Goal: Task Accomplishment & Management: Use online tool/utility

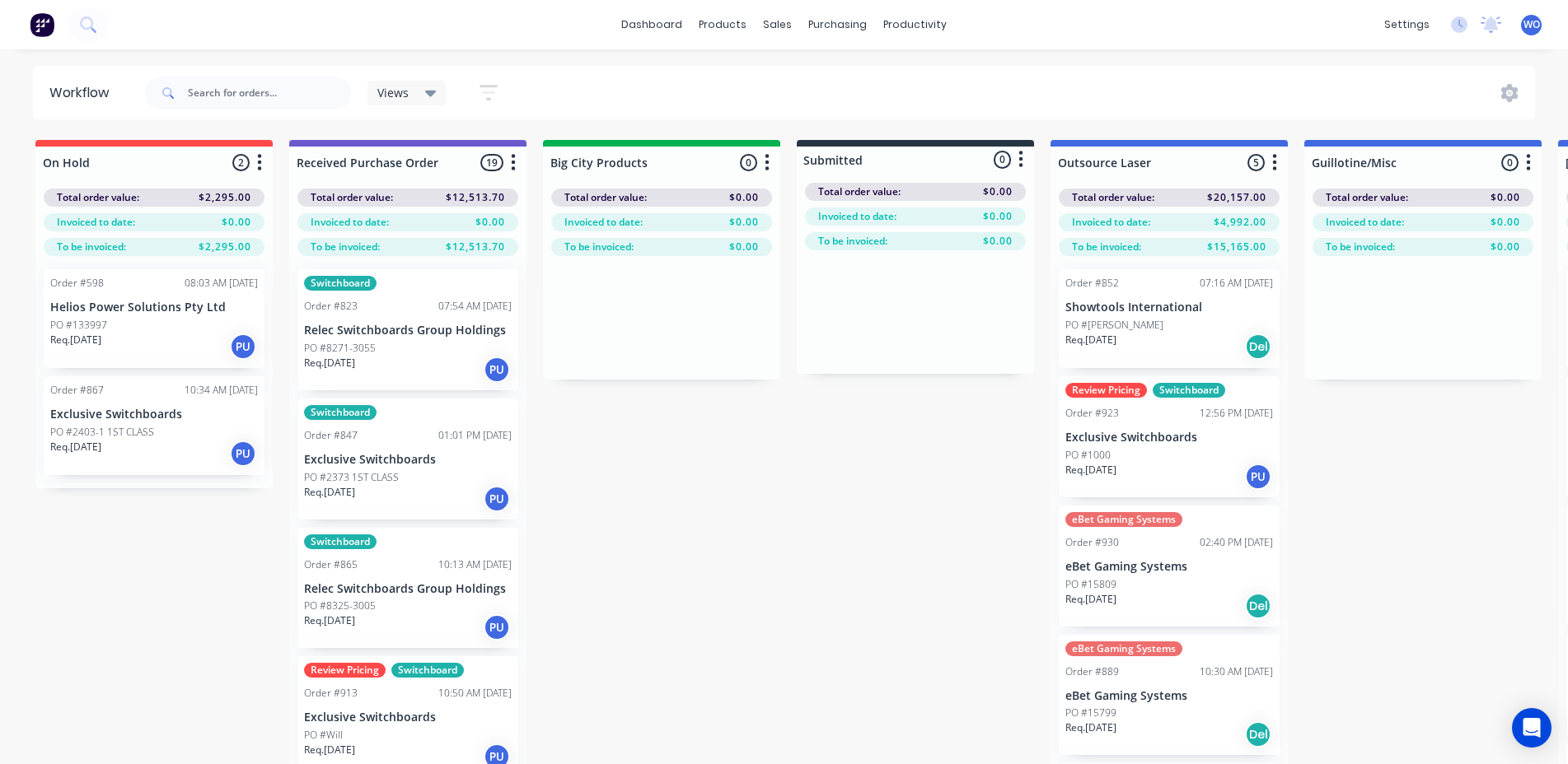
scroll to position [0, 2323]
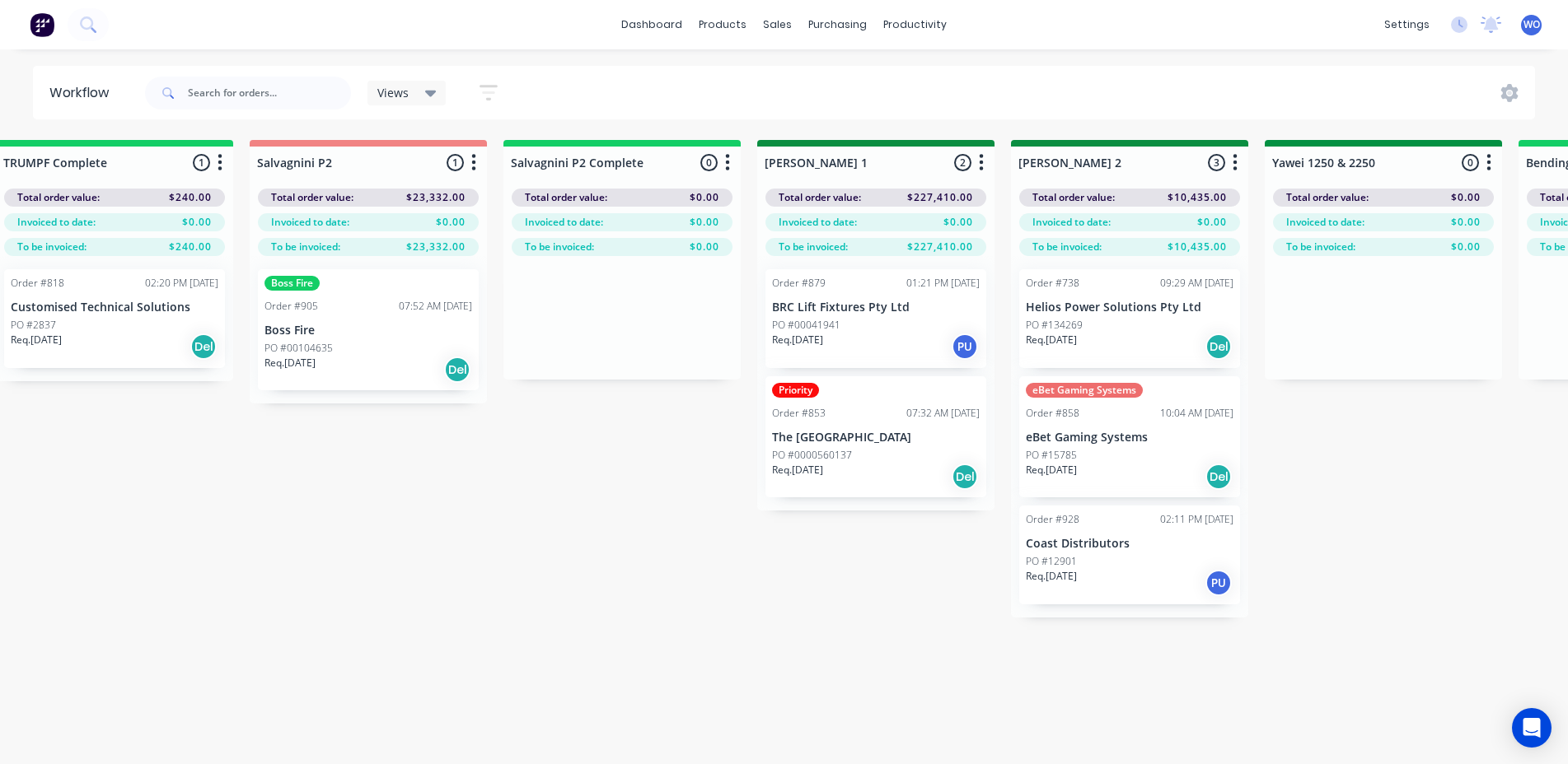
click at [33, 20] on img at bounding box center [42, 25] width 25 height 25
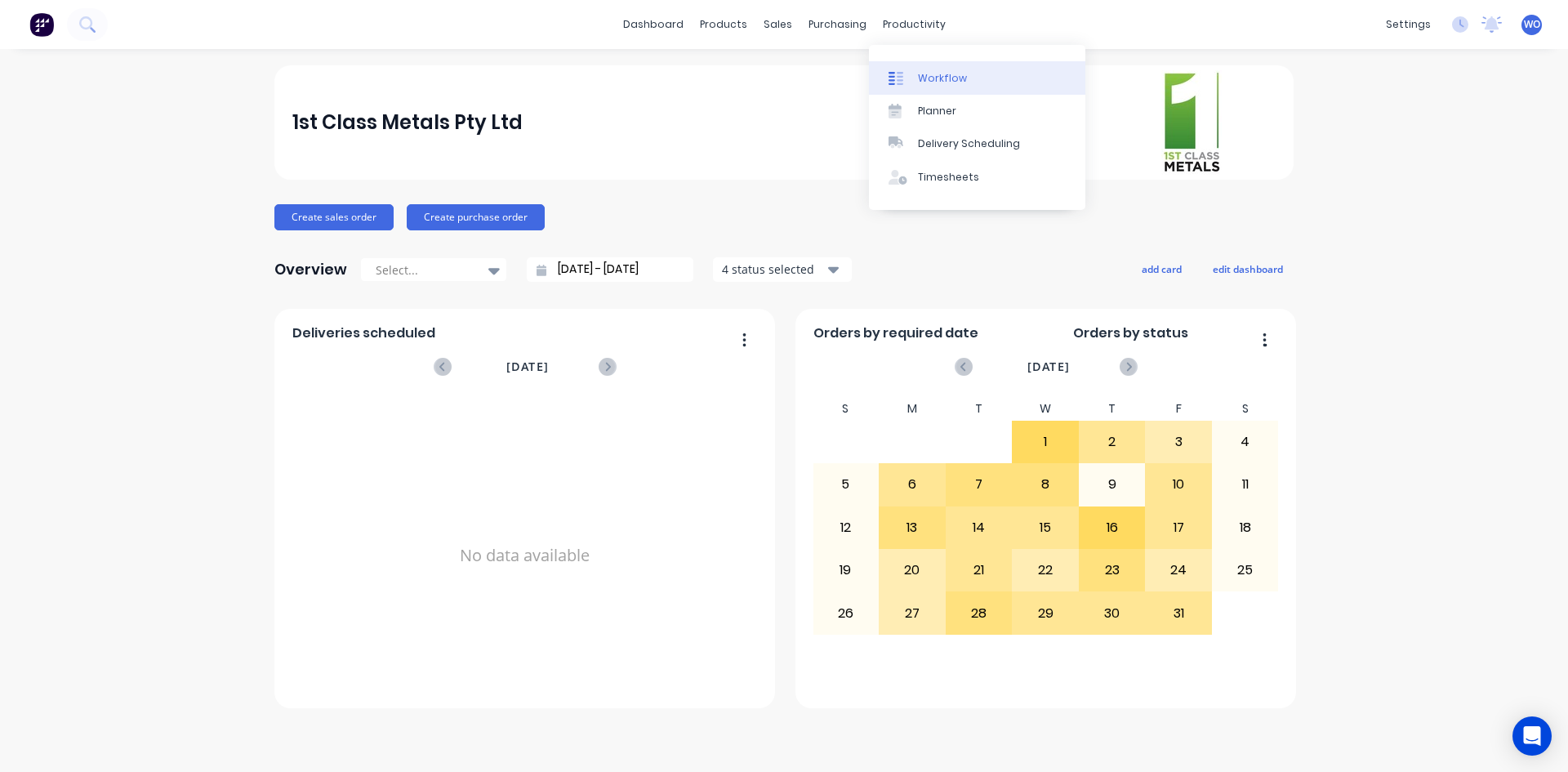
click at [949, 84] on div "Workflow" at bounding box center [942, 79] width 49 height 14
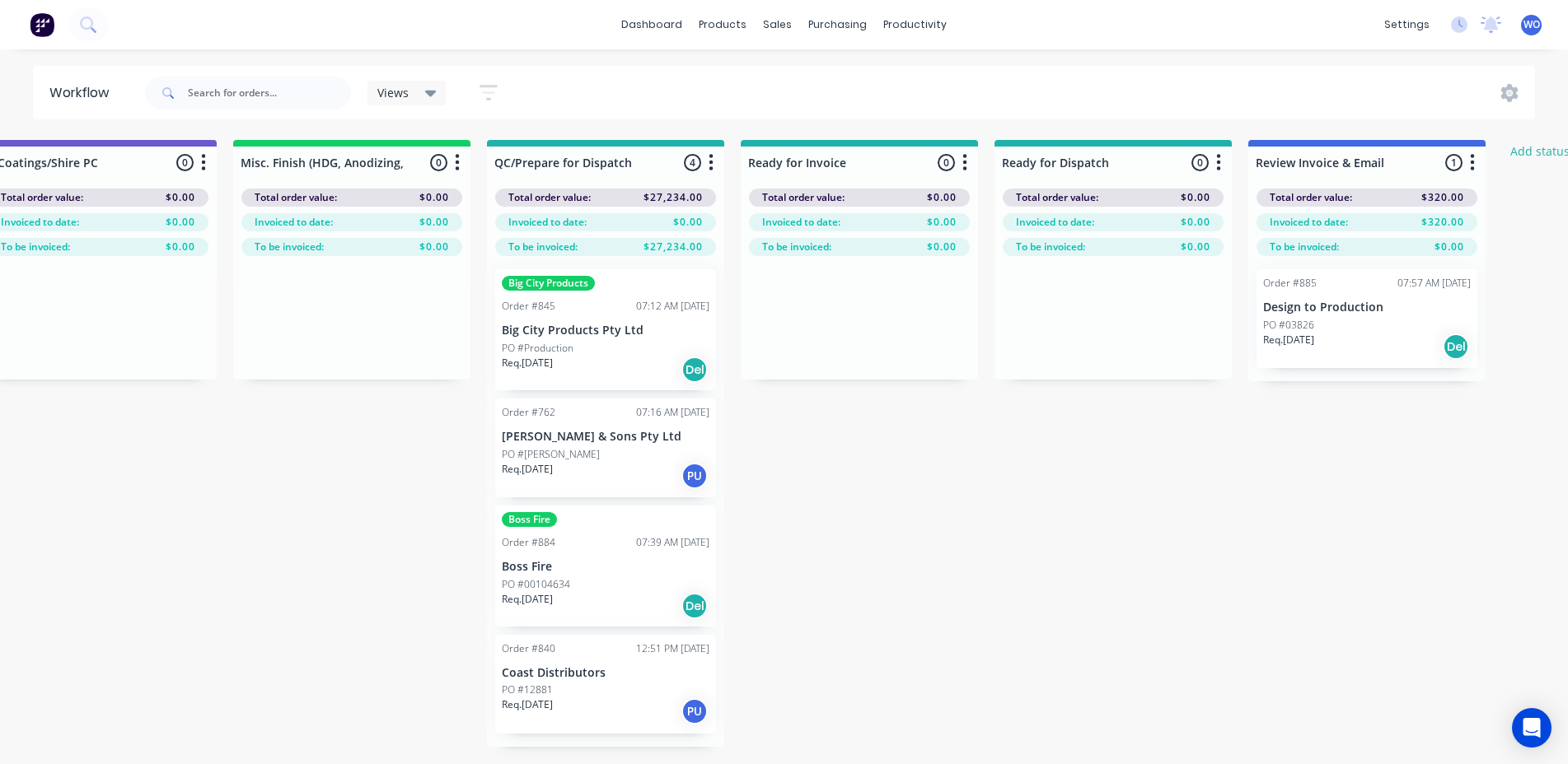
scroll to position [0, 6064]
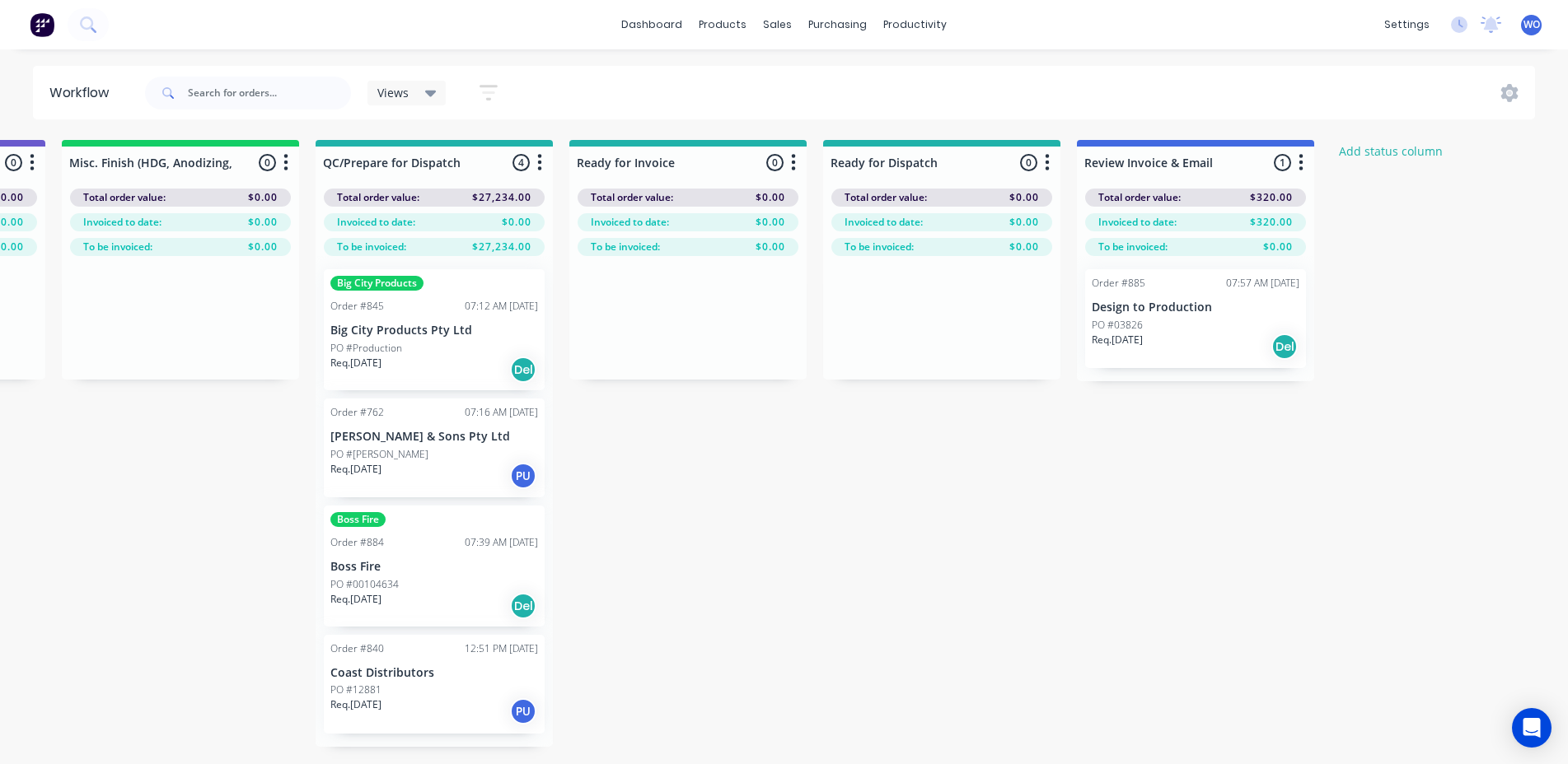
click at [430, 372] on div "Req. [DATE] Del" at bounding box center [434, 369] width 208 height 28
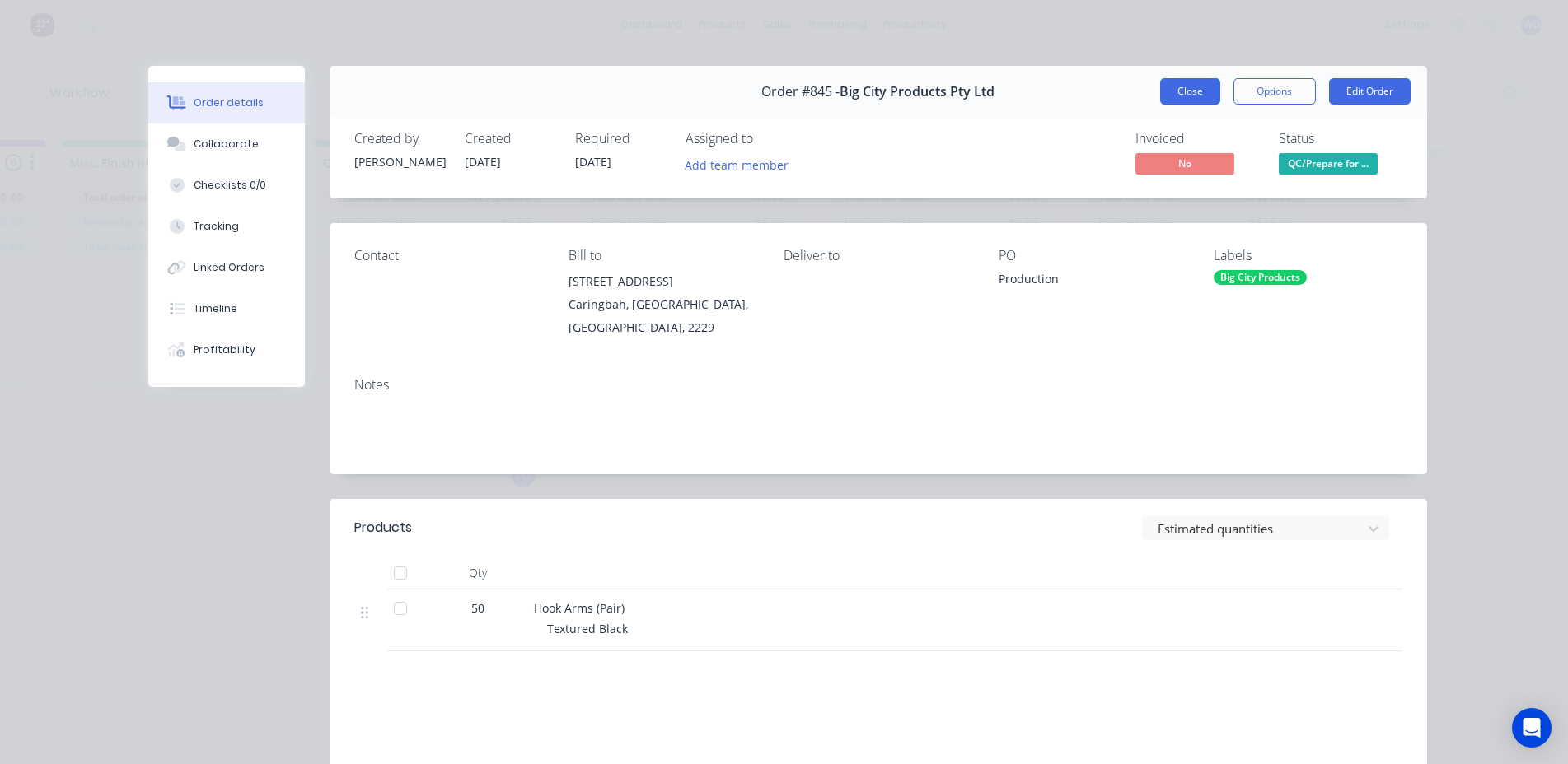
click at [1171, 92] on button "Close" at bounding box center [1190, 91] width 60 height 26
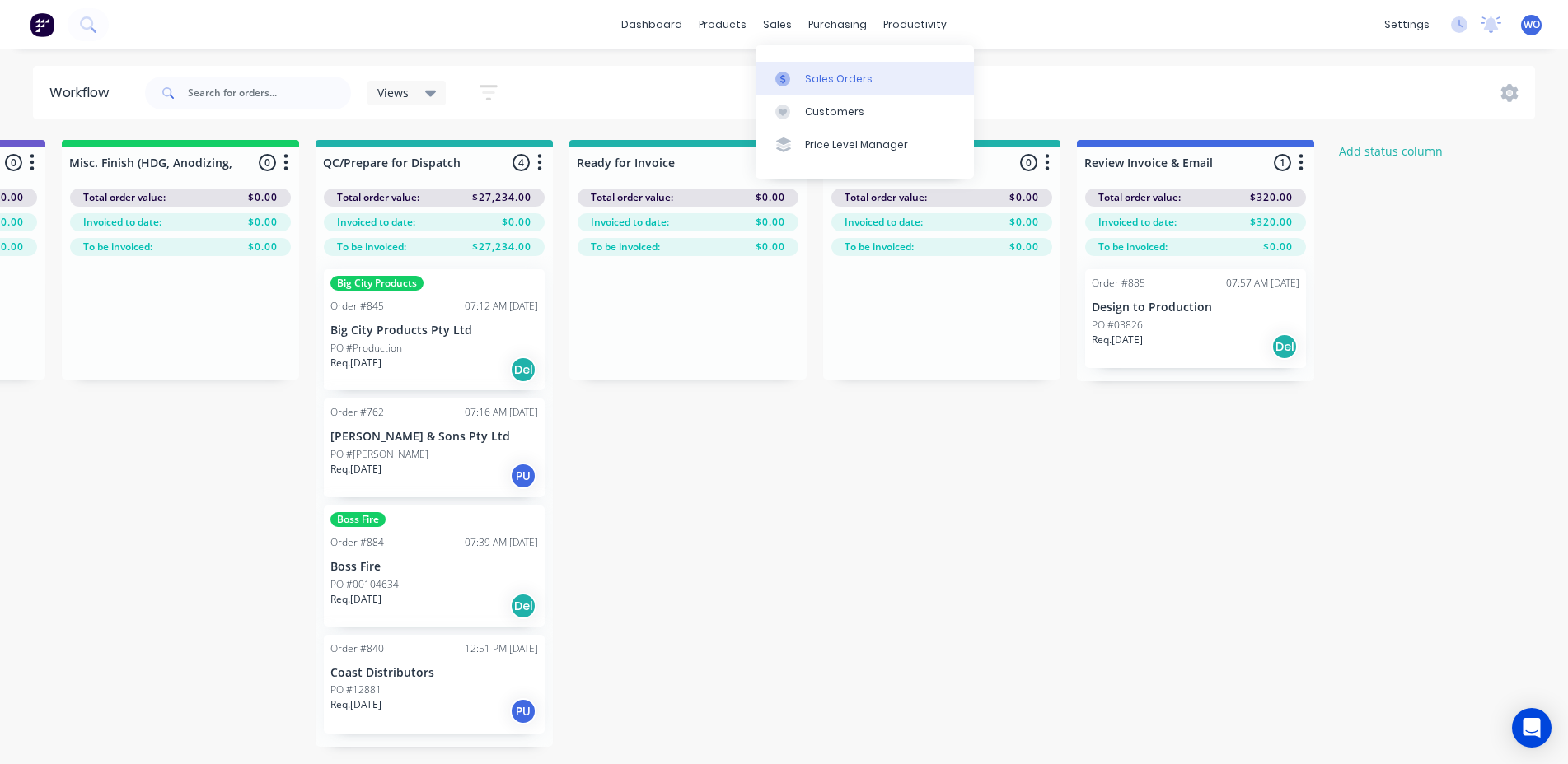
click at [815, 72] on div "Sales Orders" at bounding box center [838, 79] width 67 height 15
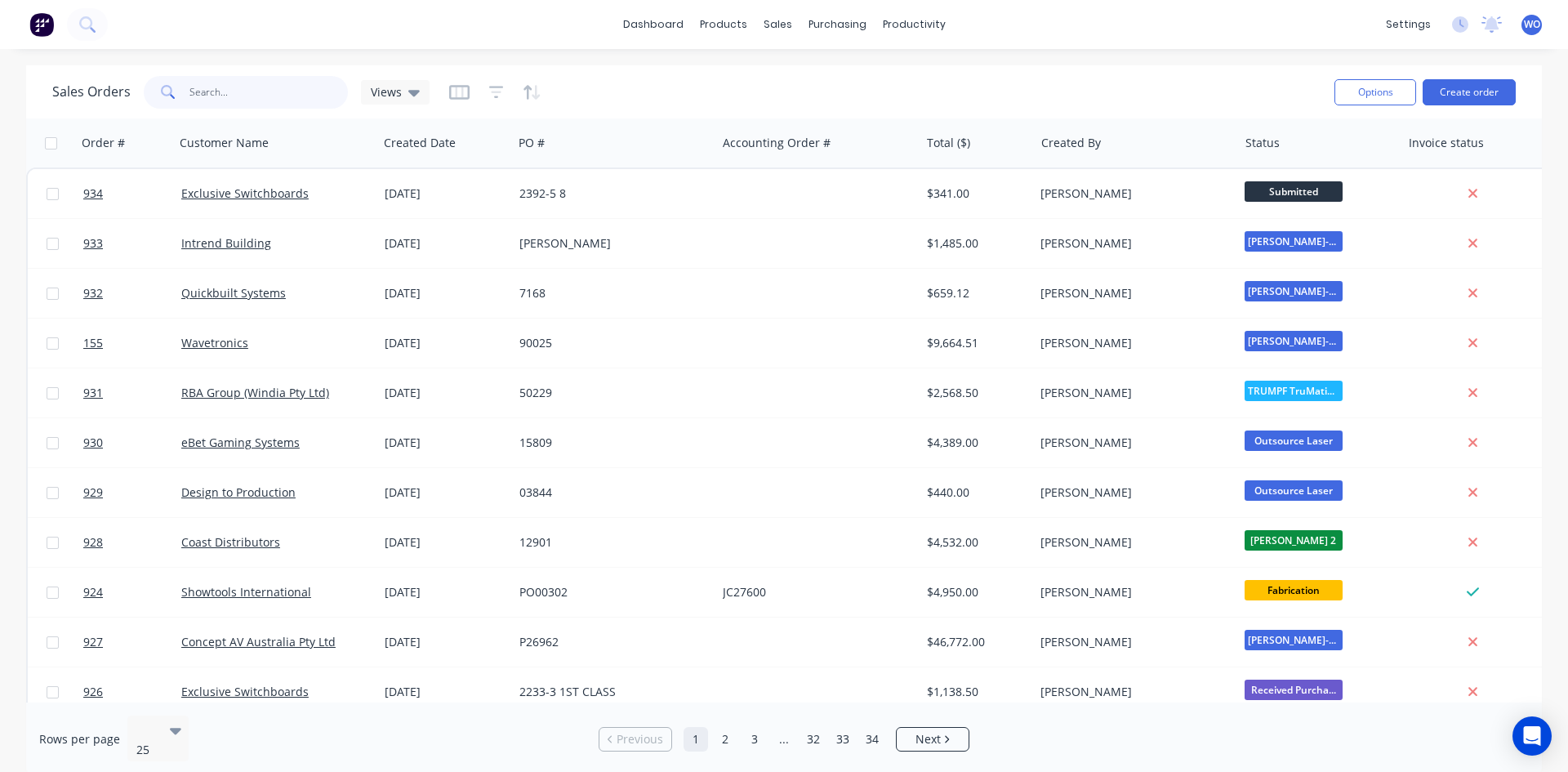
click at [263, 94] on input "text" at bounding box center [269, 92] width 159 height 33
type input "845"
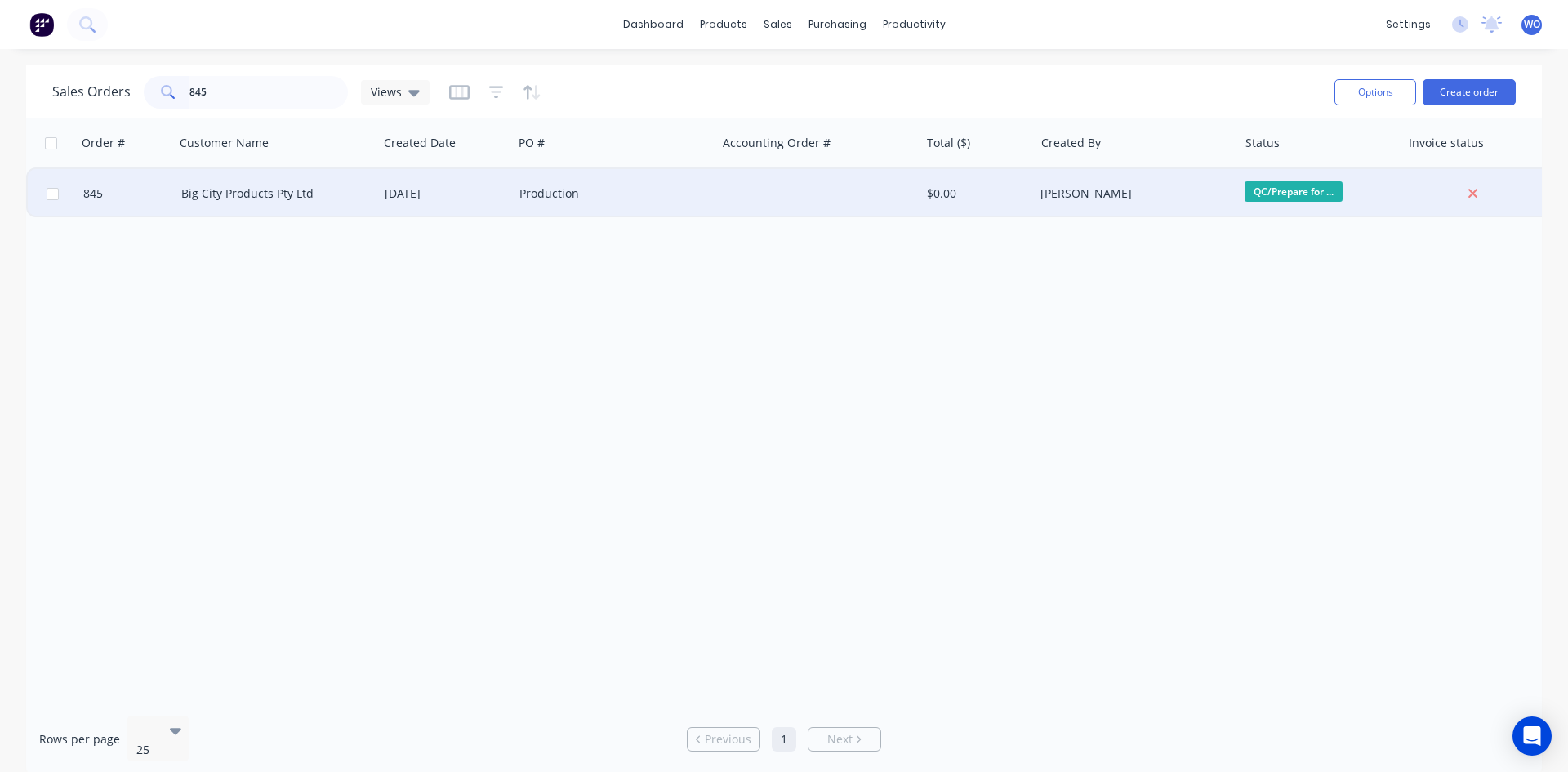
click at [453, 188] on div "[DATE]" at bounding box center [445, 193] width 122 height 16
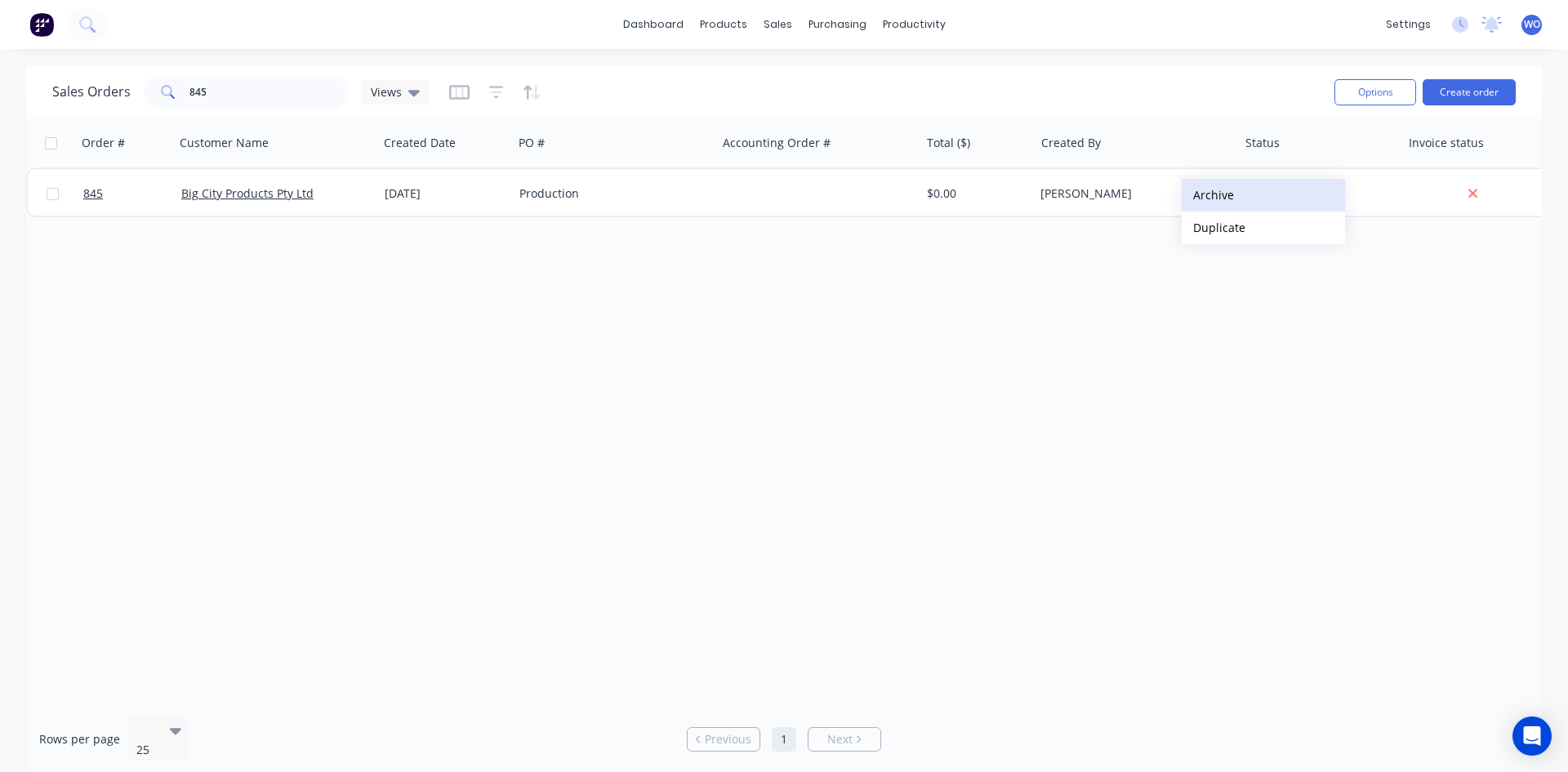
click at [1223, 193] on button "Archive" at bounding box center [1263, 195] width 164 height 33
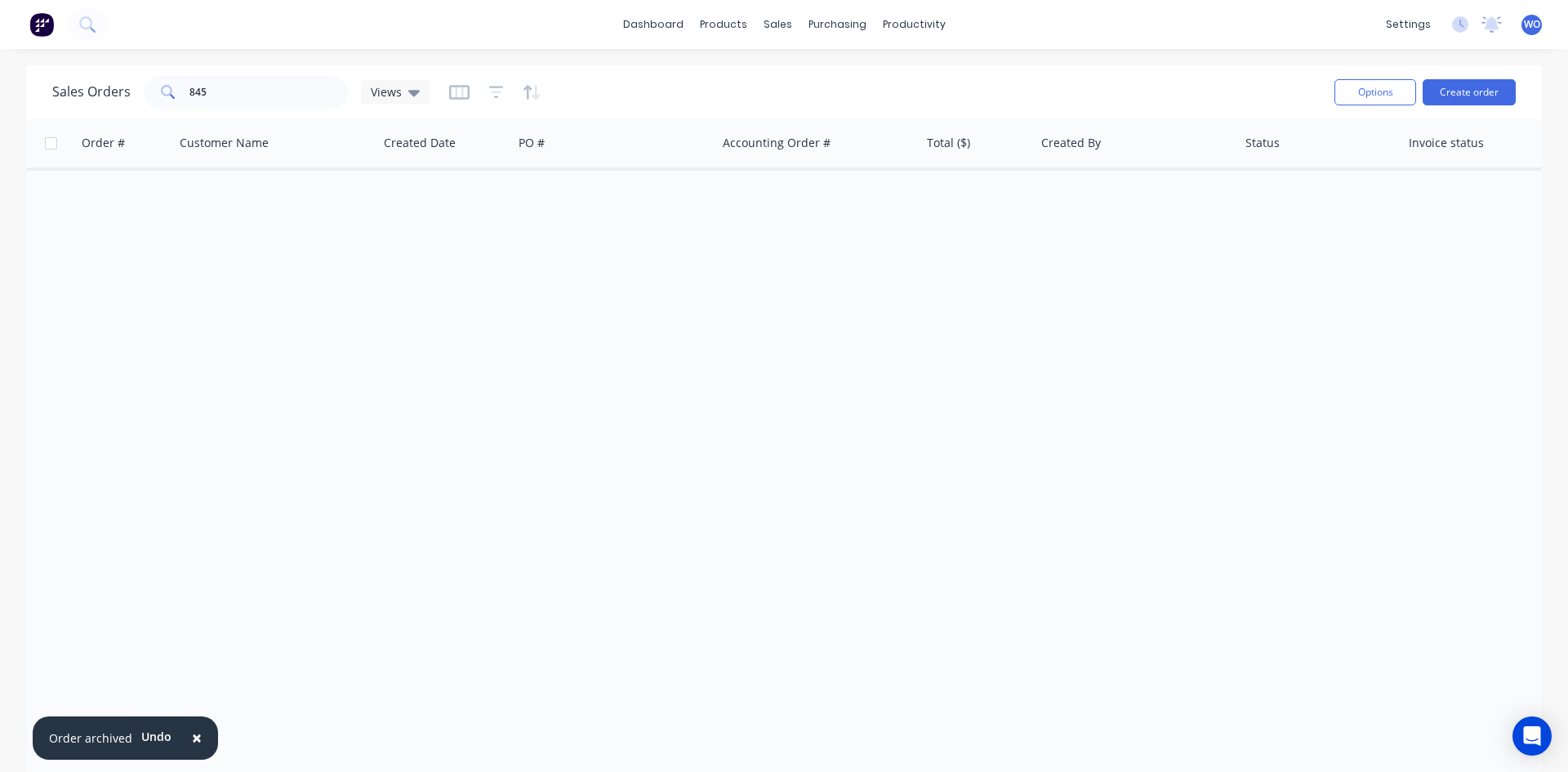
click at [29, 28] on button at bounding box center [42, 24] width 34 height 33
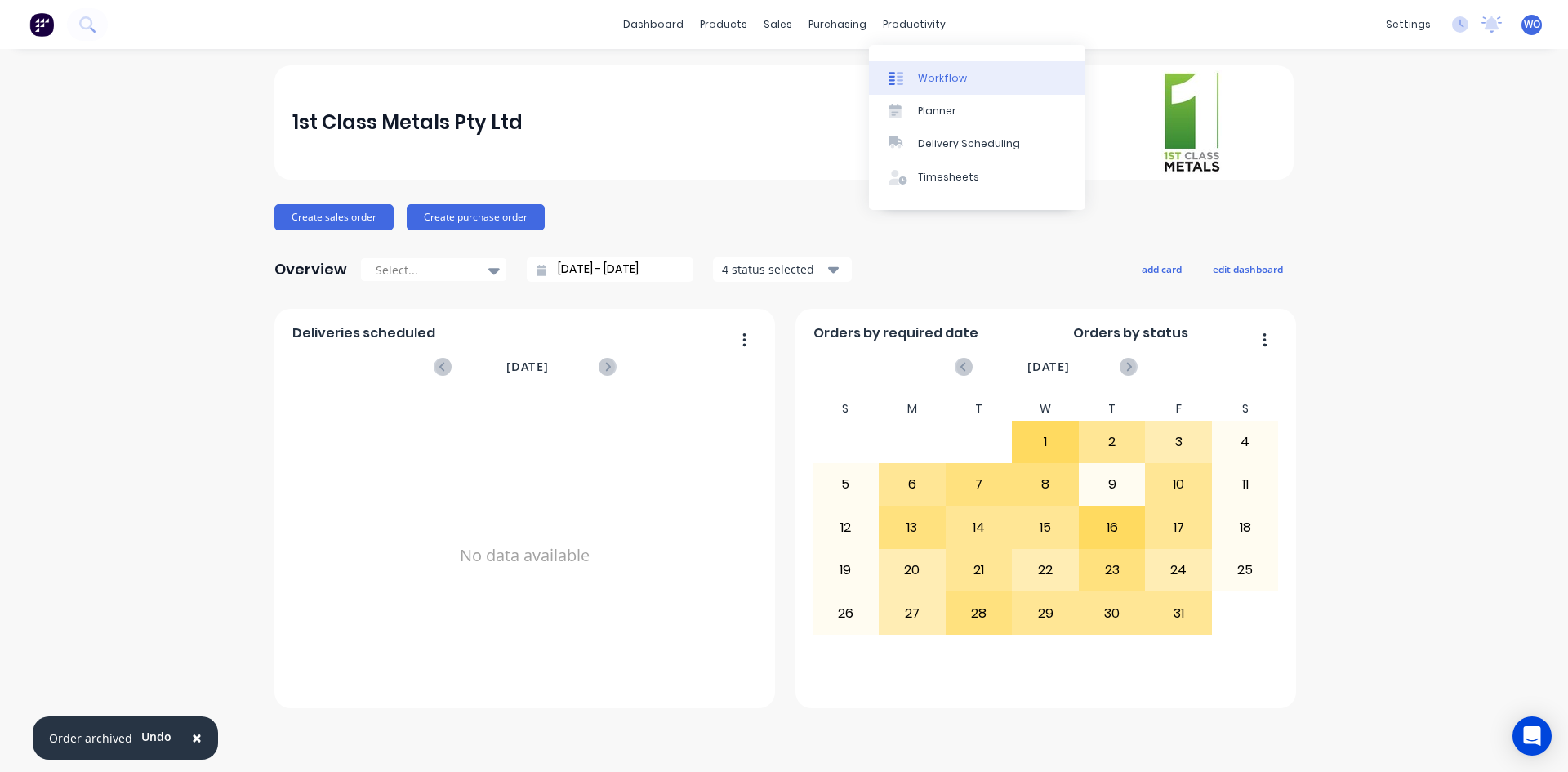
click at [983, 72] on link "Workflow" at bounding box center [977, 78] width 216 height 33
